Goal: Transaction & Acquisition: Purchase product/service

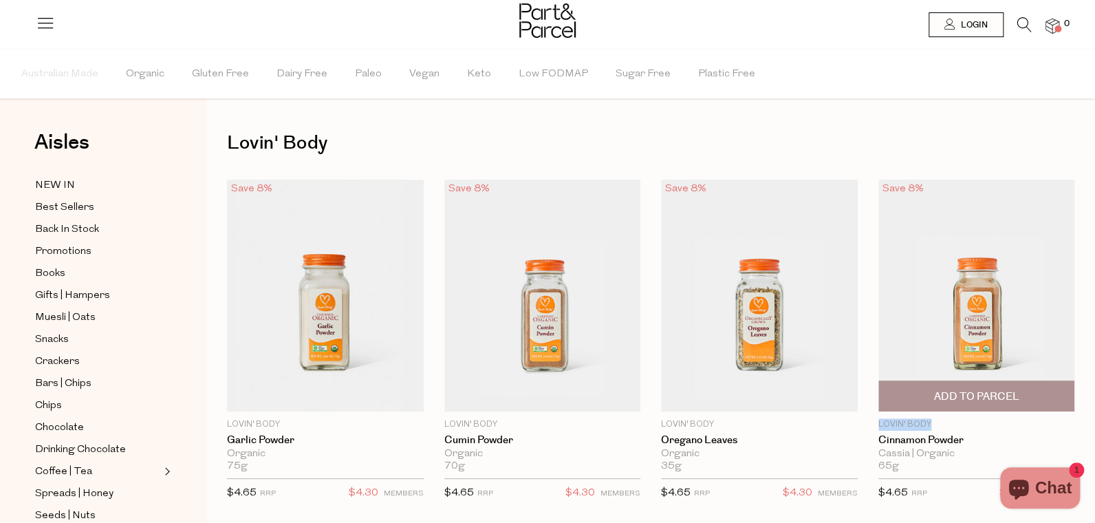
drag, startPoint x: 807, startPoint y: 371, endPoint x: 733, endPoint y: 370, distance: 73.6
click at [858, 370] on div "Save 8% 1 Add To Parcel Lovin' Body Cinnamon Powder Cassia | Organic 65g Only 1…" at bounding box center [966, 344] width 217 height 329
copy p "Lovin' Body"
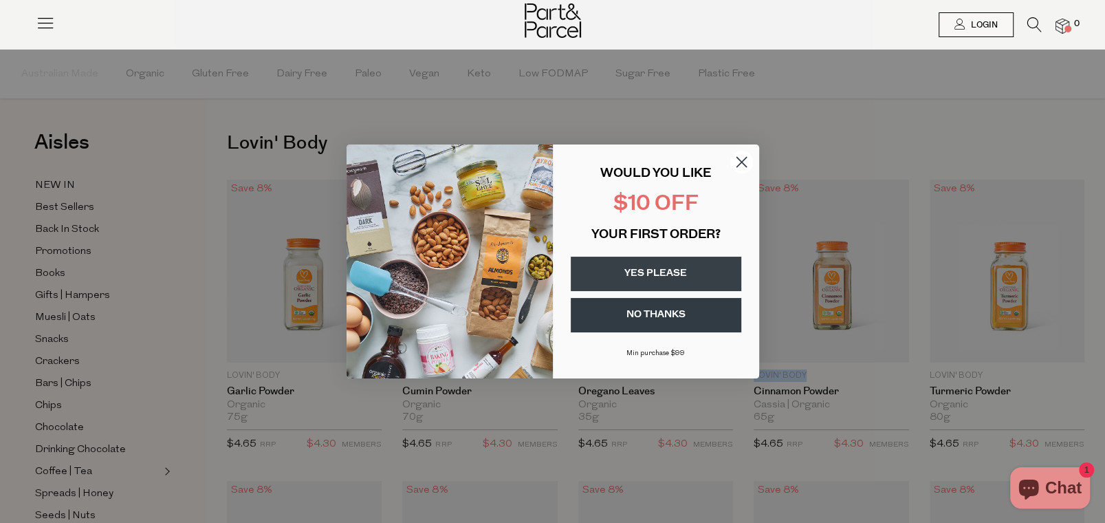
click at [740, 164] on icon "Close dialog" at bounding box center [742, 163] width 10 height 10
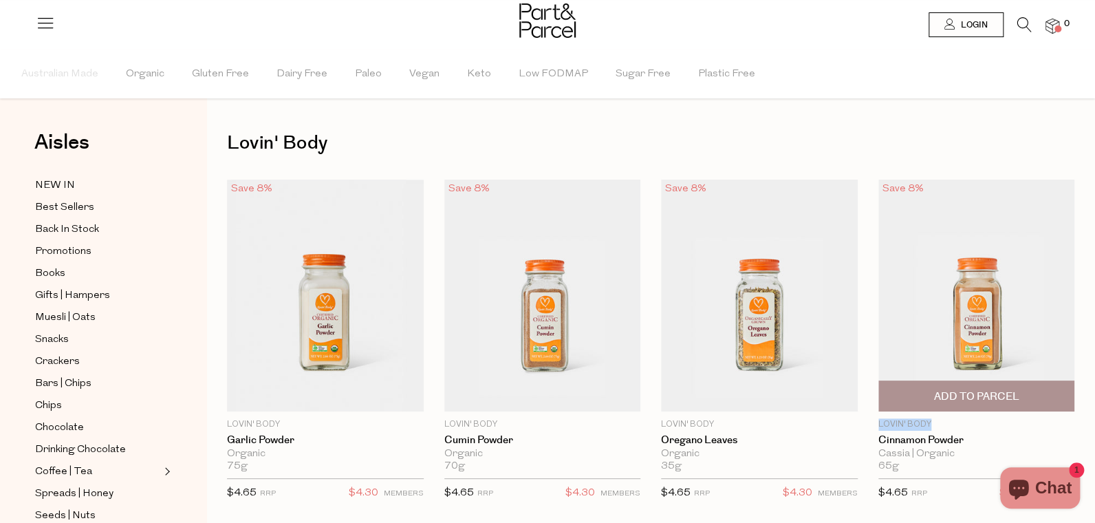
click at [878, 418] on p "Lovin' Body" at bounding box center [976, 424] width 197 height 12
drag, startPoint x: 808, startPoint y: 369, endPoint x: 746, endPoint y: 370, distance: 61.2
click at [858, 370] on div "Save 8% 1 Add To Parcel Lovin' Body Cinnamon Powder Cassia | Organic 65g Only 1…" at bounding box center [966, 344] width 217 height 329
copy p "Lovin' Body"
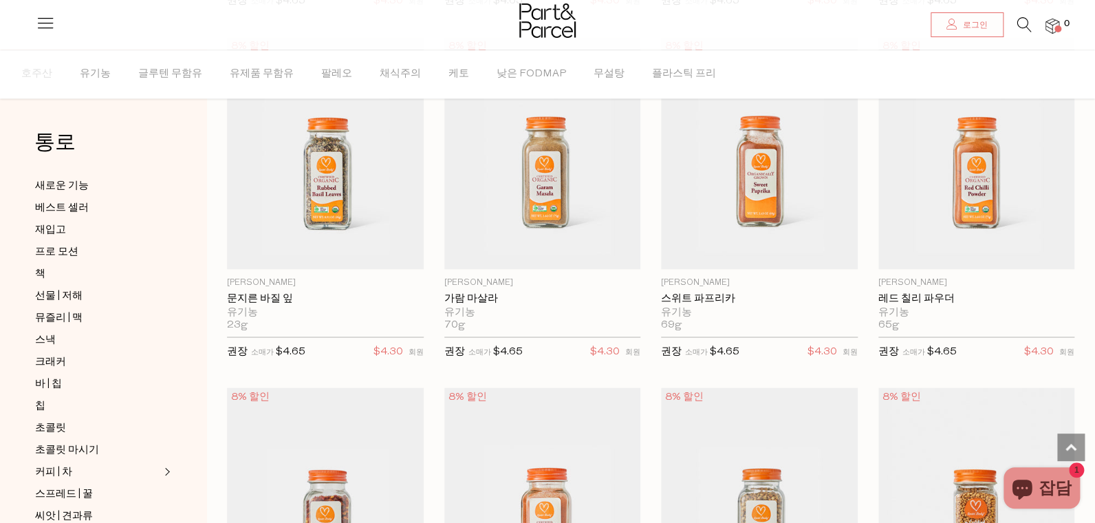
scroll to position [1490, 0]
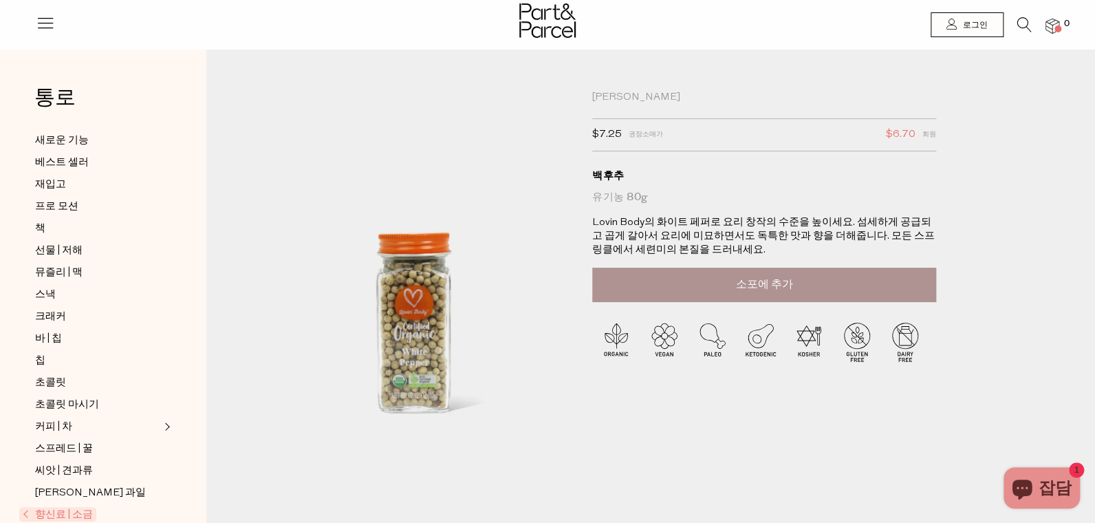
scroll to position [298, 0]
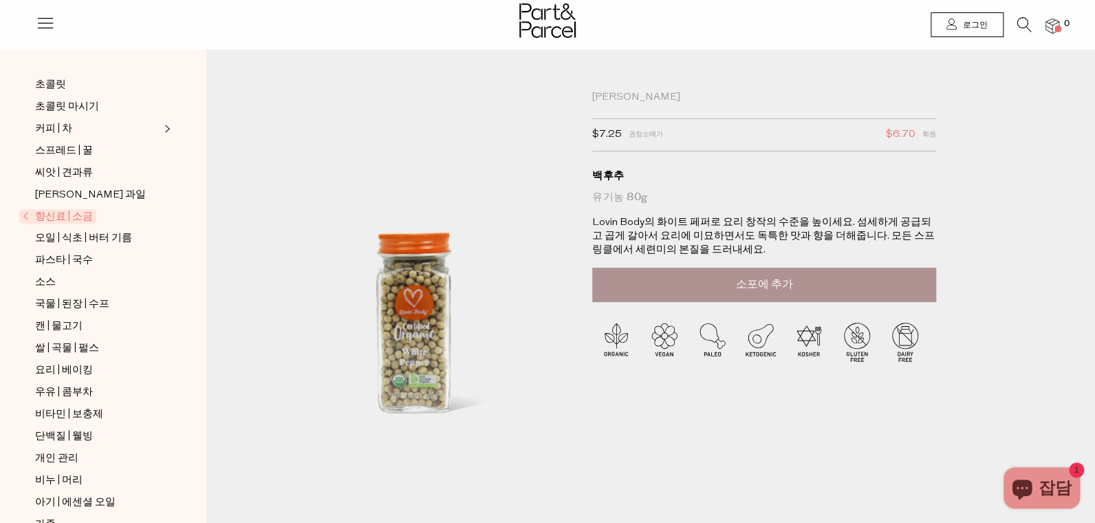
click at [82, 209] on span "향신료 | 소금" at bounding box center [57, 216] width 77 height 14
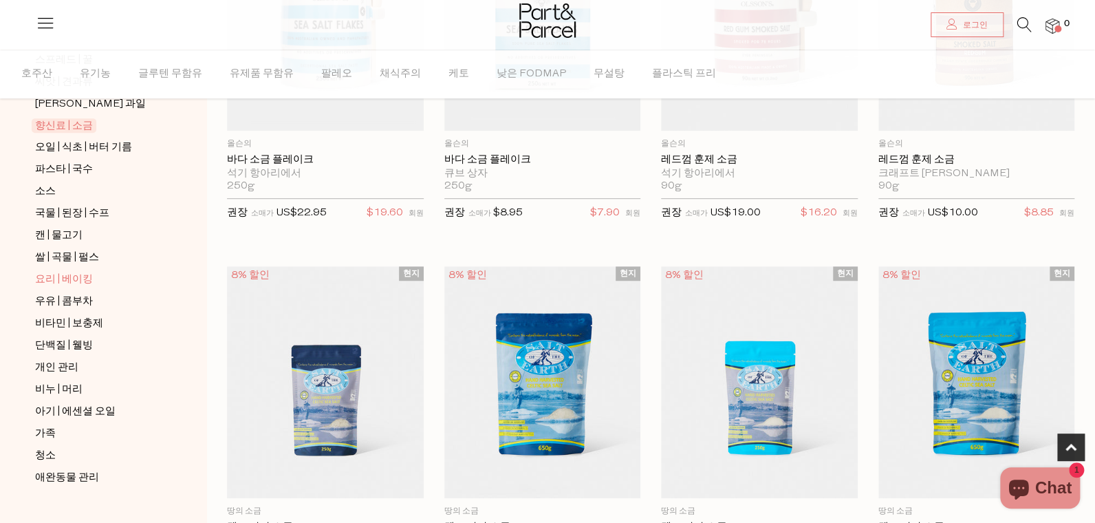
scroll to position [135, 0]
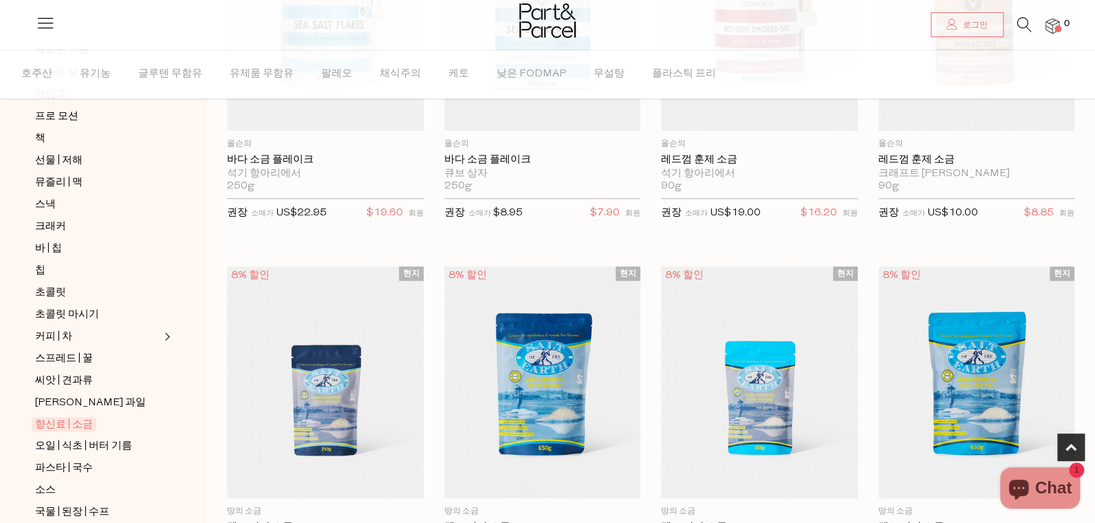
click at [56, 417] on span "향신료 | 소금" at bounding box center [64, 424] width 65 height 14
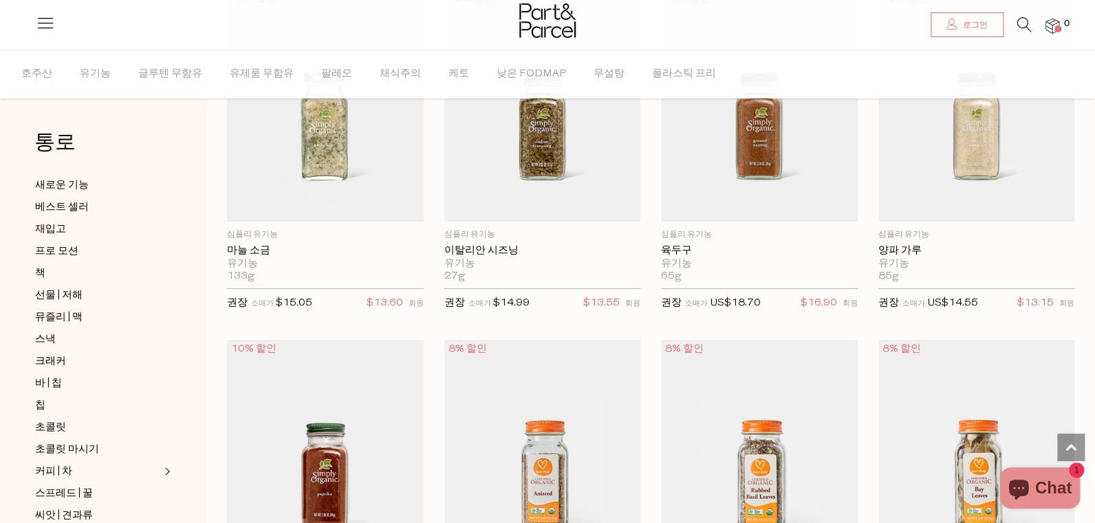
scroll to position [2689, 0]
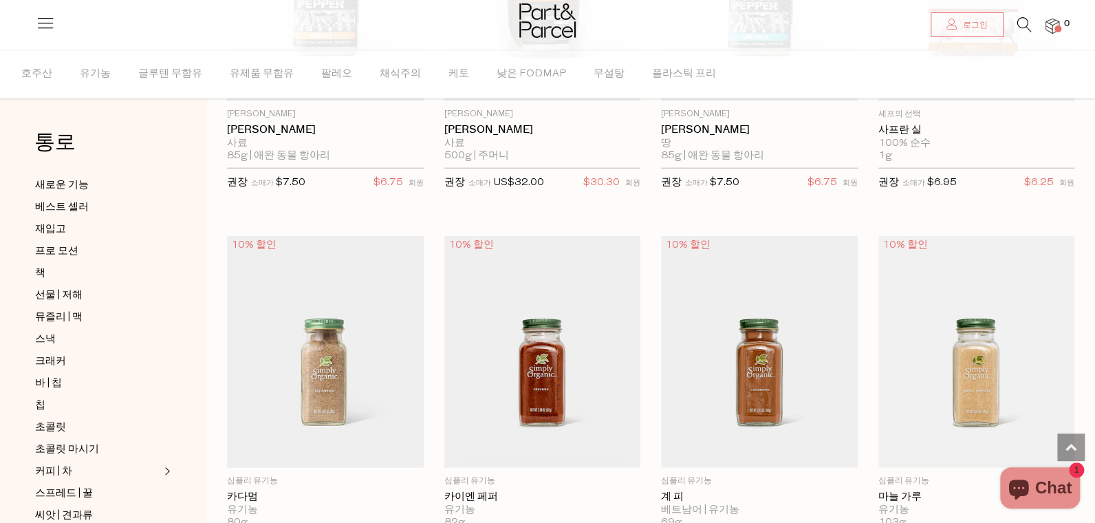
scroll to position [2094, 0]
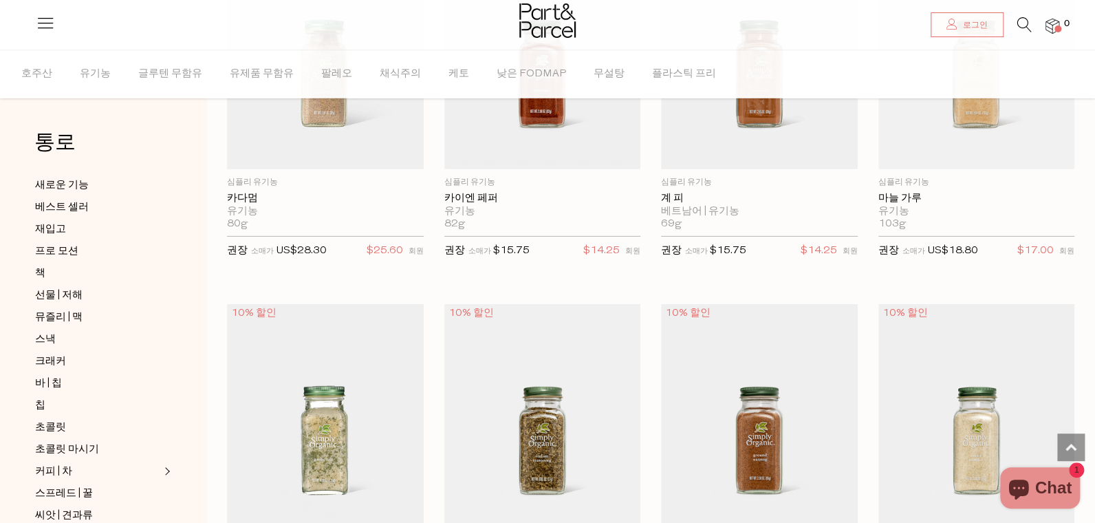
scroll to position [298, 0]
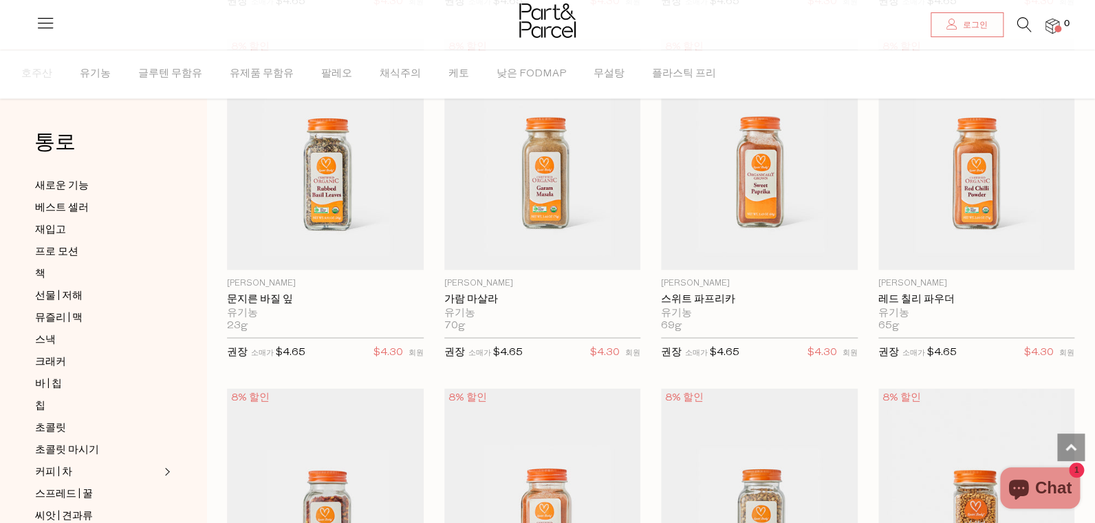
scroll to position [1490, 0]
